Goal: Task Accomplishment & Management: Manage account settings

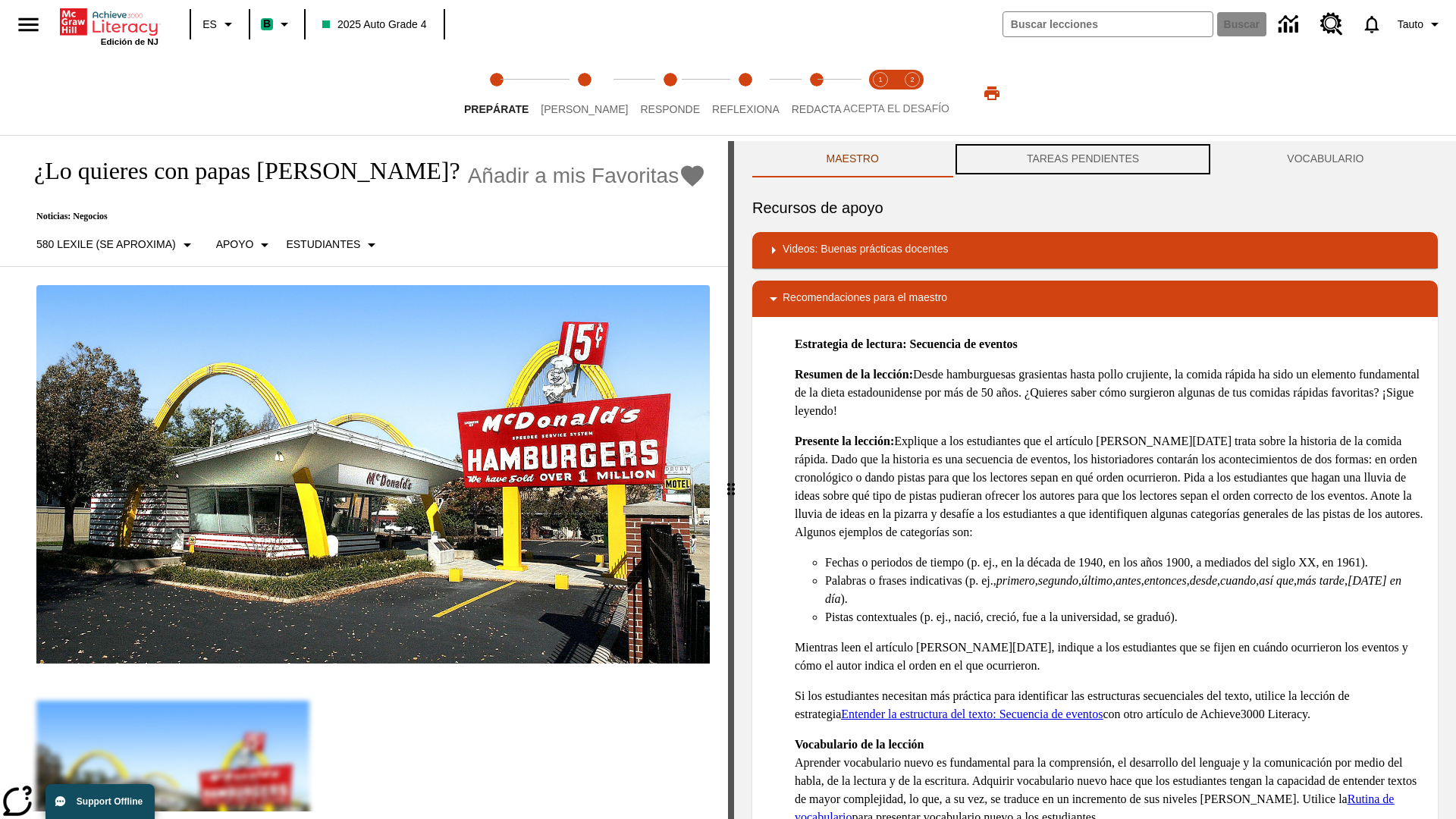
click at [1083, 159] on button "TAREAS PENDIENTES" at bounding box center [1083, 159] width 260 height 37
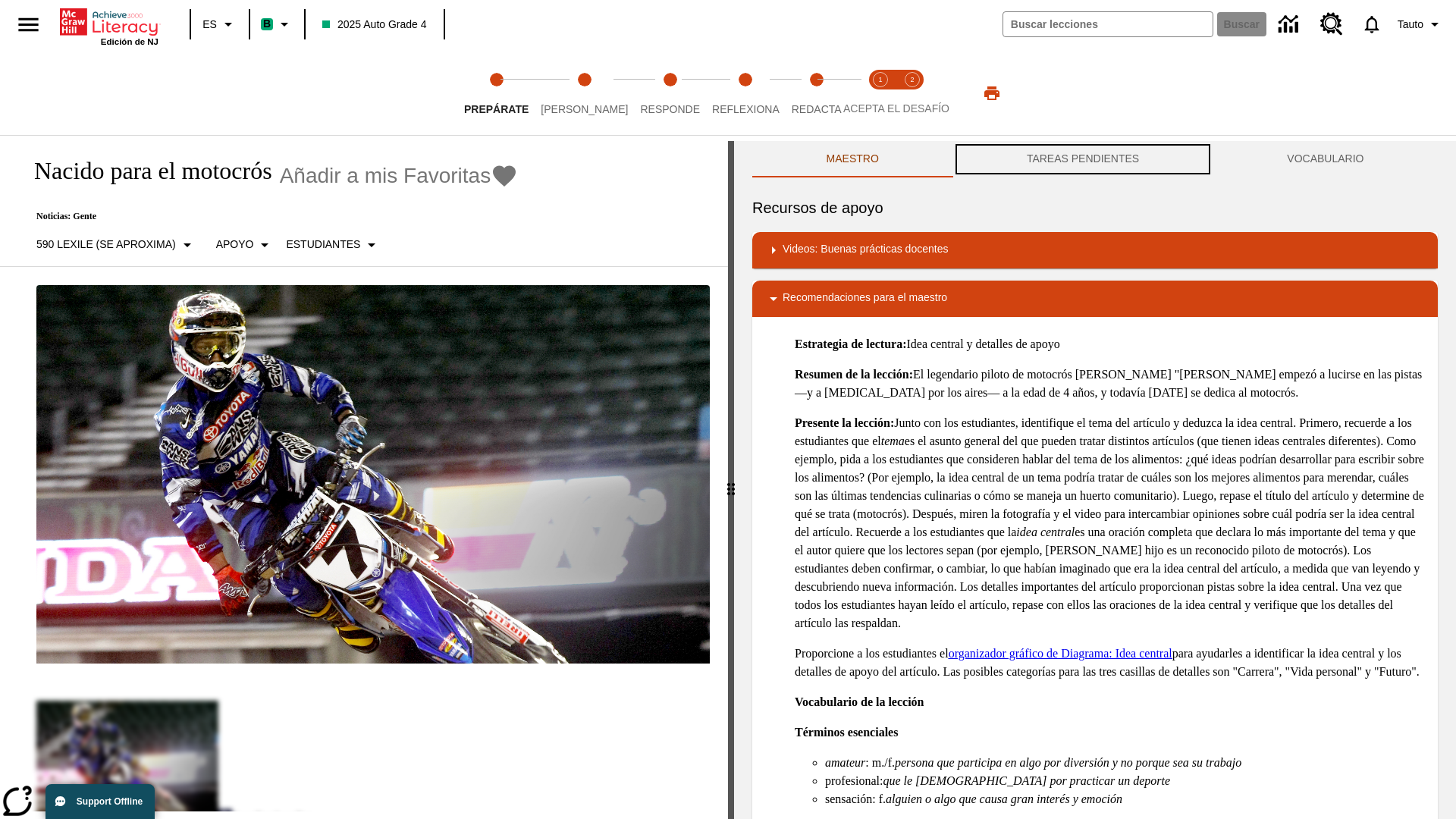
click at [1083, 159] on button "TAREAS PENDIENTES" at bounding box center [1083, 159] width 260 height 37
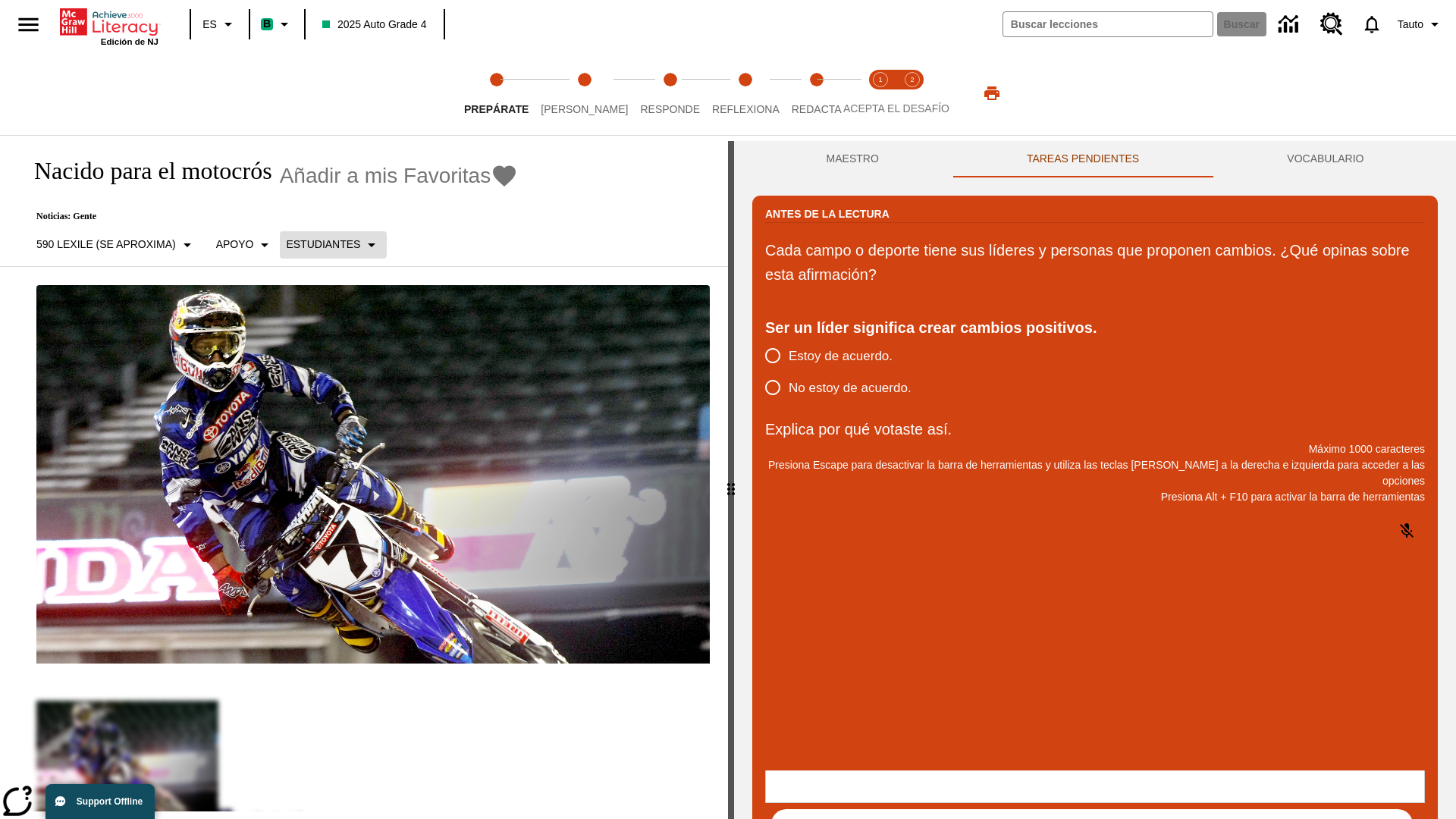
click at [330, 244] on p "Estudiantes" at bounding box center [323, 244] width 74 height 16
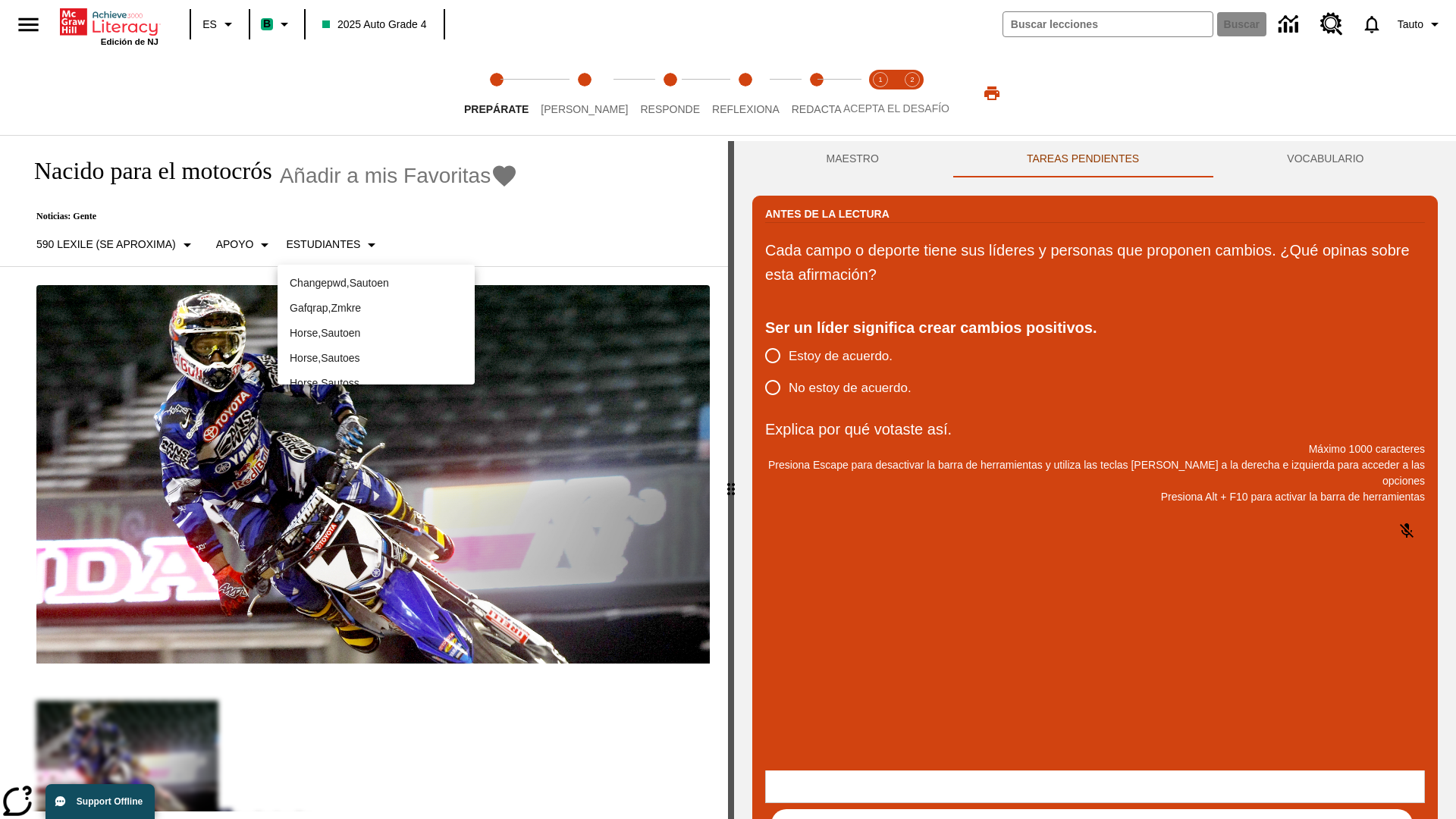
click at [376, 350] on p "Horse , Sautoes" at bounding box center [376, 357] width 173 height 16
